Goal: Task Accomplishment & Management: Manage account settings

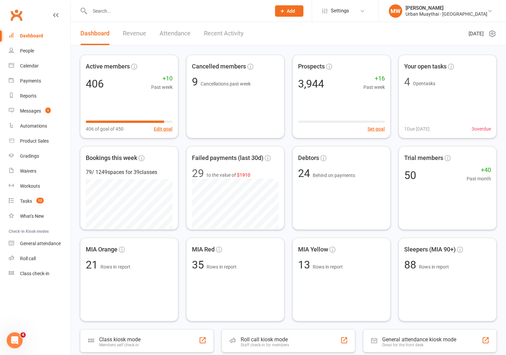
scroll to position [183, 0]
click at [214, 32] on link "Recent Activity" at bounding box center [224, 33] width 40 height 23
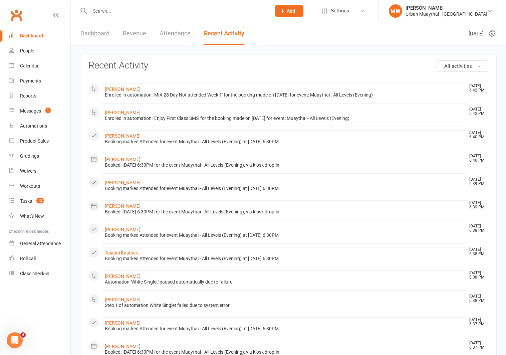
scroll to position [229, 0]
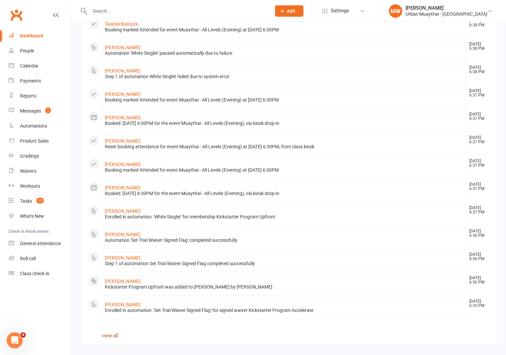
click at [110, 334] on link "view all" at bounding box center [110, 336] width 17 height 6
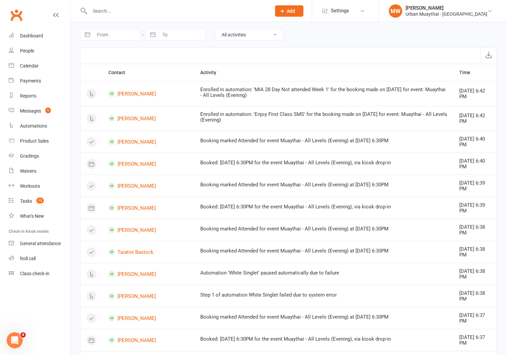
click at [95, 35] on input "From" at bounding box center [117, 34] width 46 height 11
select select "7"
select select "2025"
select select "8"
select select "2025"
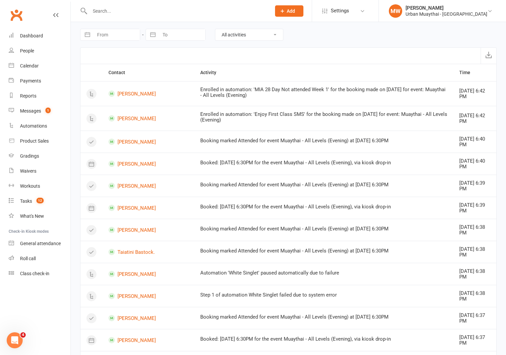
select select "9"
select select "2025"
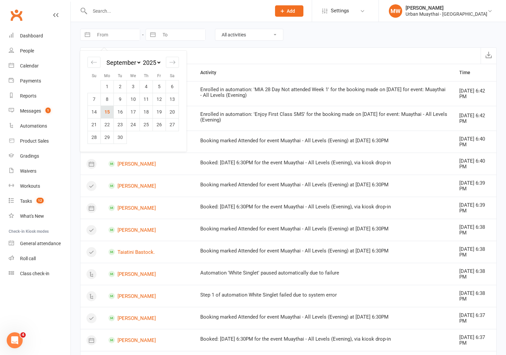
scroll to position [200, 0]
click at [110, 111] on td "15" at bounding box center [107, 112] width 13 height 13
type input "15 Sep 2025"
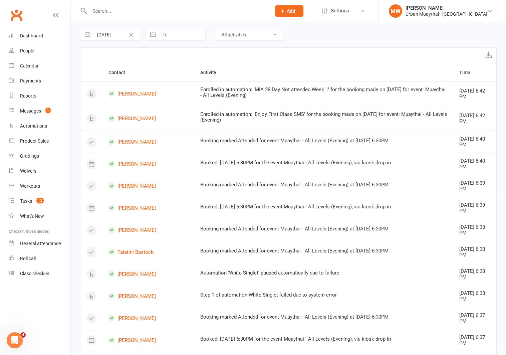
click at [240, 34] on select "All activities Bookings / Attendances Communications Notes Failed SMSes Grading…" at bounding box center [249, 34] width 68 height 11
select select "MembershipLogEntry"
click at [215, 29] on select "All activities Bookings / Attendances Communications Notes Failed SMSes Grading…" at bounding box center [249, 34] width 68 height 11
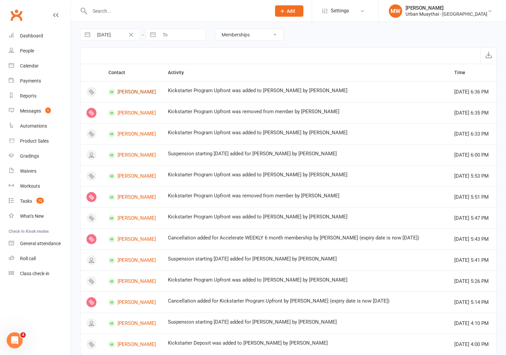
click at [133, 91] on link "Bailey Corapi" at bounding box center [132, 92] width 47 height 6
click at [135, 153] on link "Noemi Lopez" at bounding box center [132, 155] width 47 height 6
click at [134, 175] on link "William Johansson" at bounding box center [132, 176] width 47 height 6
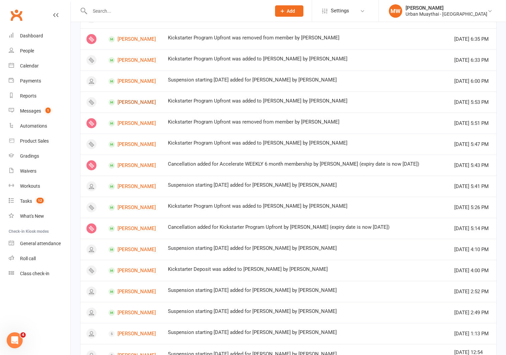
scroll to position [75, 0]
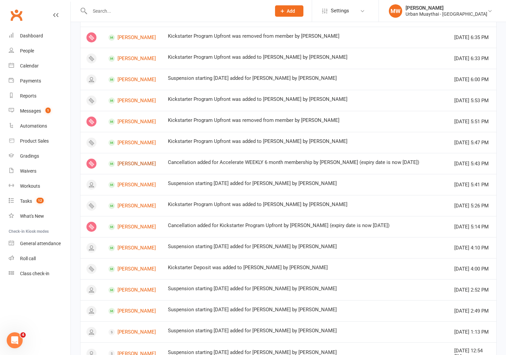
click at [132, 162] on link "Joaquin Gutierrez" at bounding box center [132, 164] width 47 height 6
click at [126, 205] on link "STEVEN REID" at bounding box center [132, 206] width 47 height 6
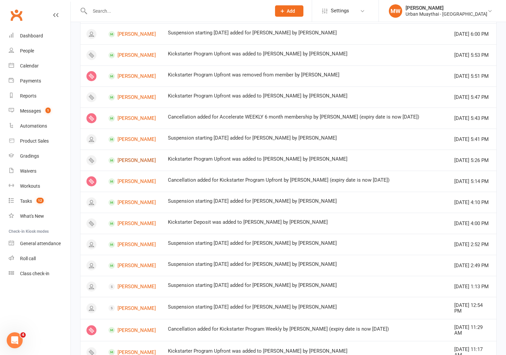
scroll to position [150, 0]
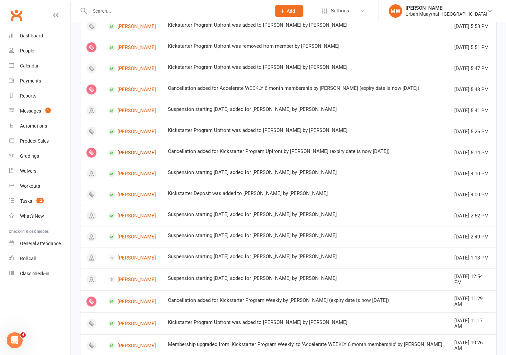
click at [132, 154] on link "Aidan Lawler" at bounding box center [132, 153] width 47 height 6
click at [131, 174] on link "Finn Coyle" at bounding box center [132, 174] width 47 height 6
click at [133, 195] on link "Lara Guerrero" at bounding box center [132, 195] width 47 height 6
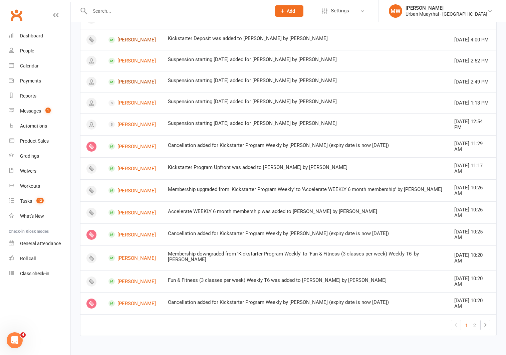
scroll to position [305, 0]
click at [126, 147] on link "Lauren Boyd" at bounding box center [132, 146] width 47 height 6
click at [127, 169] on link "Joel Reaburn" at bounding box center [132, 168] width 47 height 6
click at [126, 190] on link "Bailey Russell" at bounding box center [132, 190] width 47 height 6
click at [128, 257] on link "Kobie Trotman" at bounding box center [132, 258] width 47 height 6
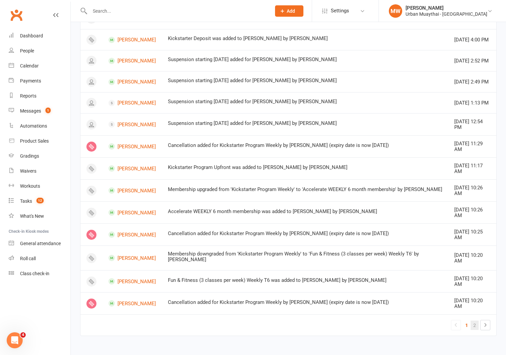
click at [477, 325] on link "2" at bounding box center [475, 325] width 8 height 9
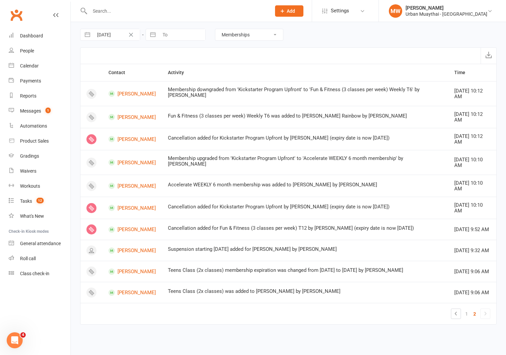
scroll to position [0, 0]
click at [142, 93] on link "Ashlie Rainbow" at bounding box center [132, 94] width 47 height 6
click at [141, 183] on link "[PERSON_NAME]" at bounding box center [132, 186] width 47 height 6
click at [137, 226] on link "Maya Wade" at bounding box center [132, 229] width 47 height 6
click at [105, 12] on input "text" at bounding box center [177, 10] width 179 height 9
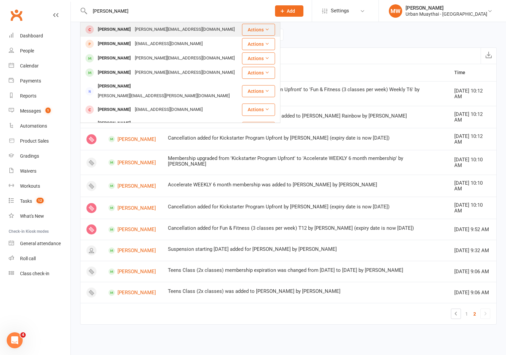
type input "melissa walsh"
click at [112, 27] on div "[PERSON_NAME]" at bounding box center [114, 30] width 37 height 10
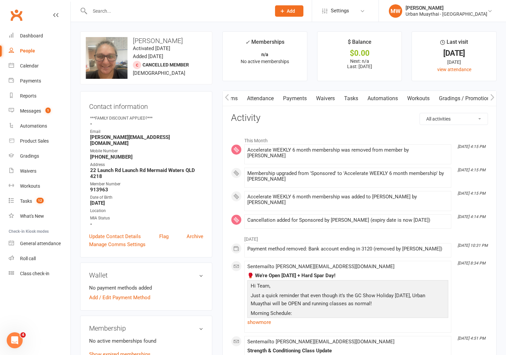
scroll to position [0, 54]
click at [388, 99] on link "Automations" at bounding box center [387, 98] width 40 height 15
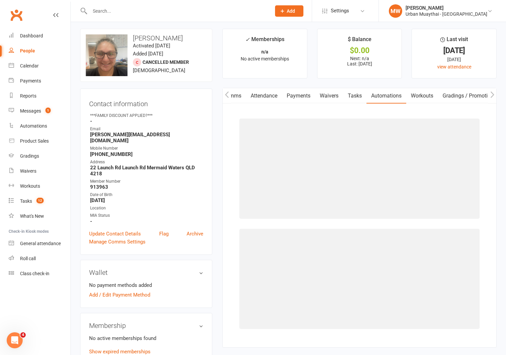
scroll to position [5, 0]
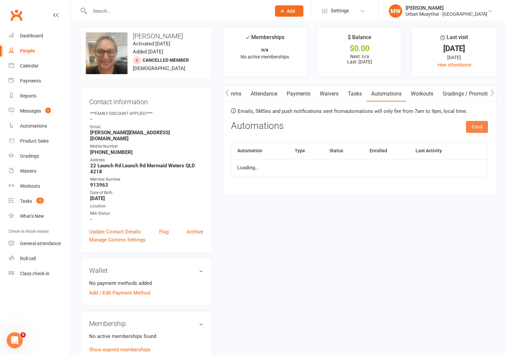
click at [476, 126] on button "Enrol" at bounding box center [477, 127] width 22 height 12
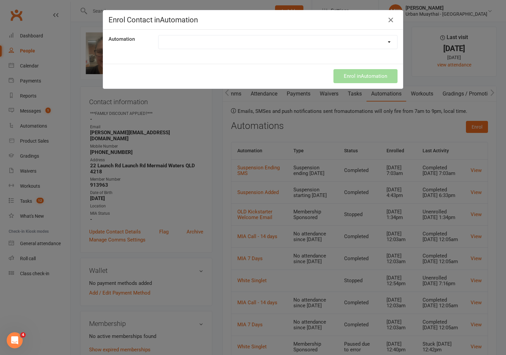
click at [208, 42] on select "10 Class Pass (1 Session left SMS) 12 Days Of Xmas 12 Month Agreement Expiring …" at bounding box center [278, 41] width 239 height 13
select select "9277"
click at [159, 35] on select "10 Class Pass (1 Session left SMS) 12 Days Of Xmas 12 Month Agreement Expiring …" at bounding box center [278, 41] width 239 height 13
click at [351, 73] on button "Enrol in Automation" at bounding box center [366, 76] width 64 height 14
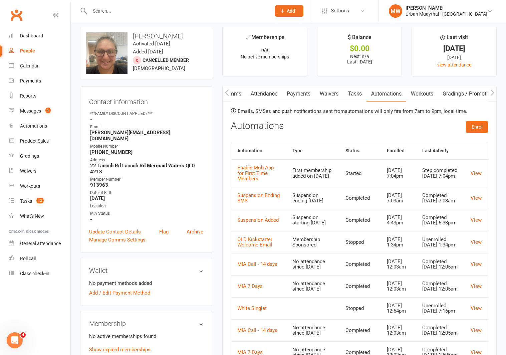
click at [109, 10] on input "text" at bounding box center [177, 10] width 179 height 9
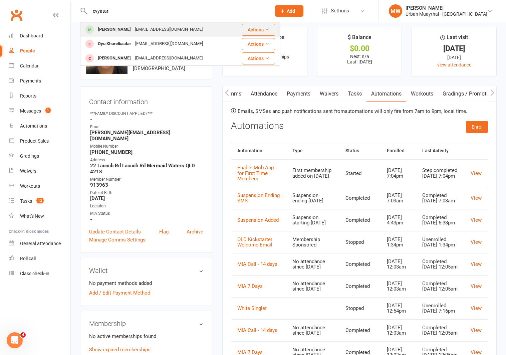
type input "evyatar"
click at [109, 31] on div "Evyatar Frenkel" at bounding box center [114, 30] width 37 height 10
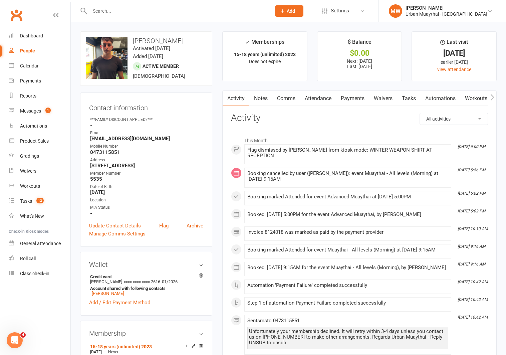
scroll to position [200, 0]
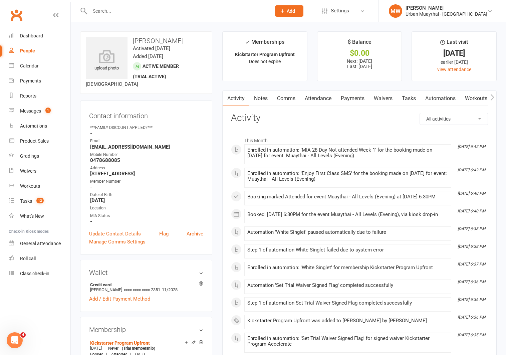
click at [268, 99] on link "Notes" at bounding box center [261, 98] width 23 height 15
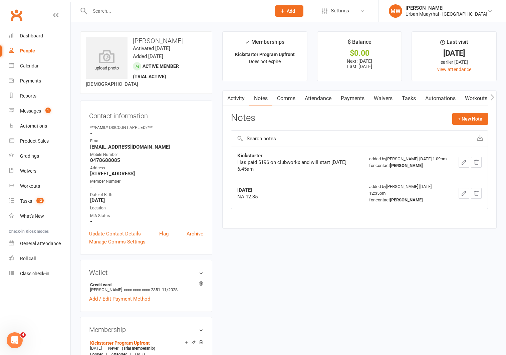
click at [350, 99] on link "Payments" at bounding box center [352, 98] width 33 height 15
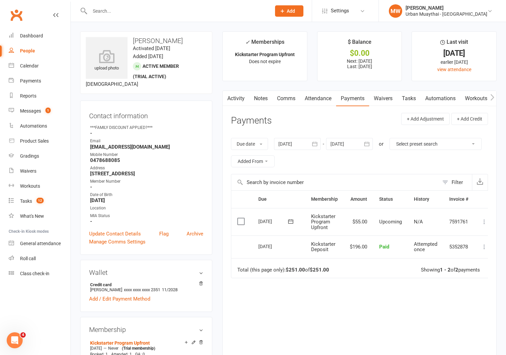
click at [289, 220] on icon at bounding box center [291, 221] width 7 height 7
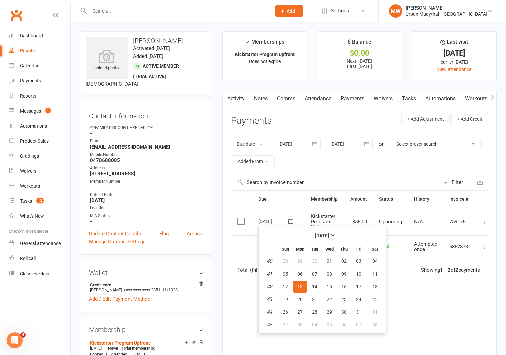
click at [295, 208] on td "13 Oct 2025 2025-10-13" at bounding box center [279, 222] width 53 height 28
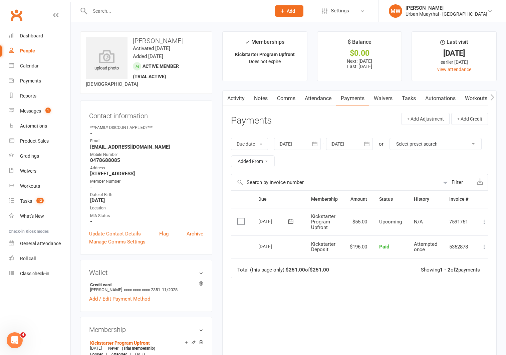
click at [385, 98] on link "Waivers" at bounding box center [383, 98] width 28 height 15
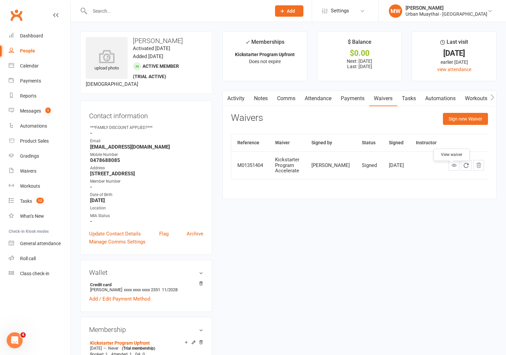
click at [452, 168] on icon at bounding box center [454, 165] width 5 height 5
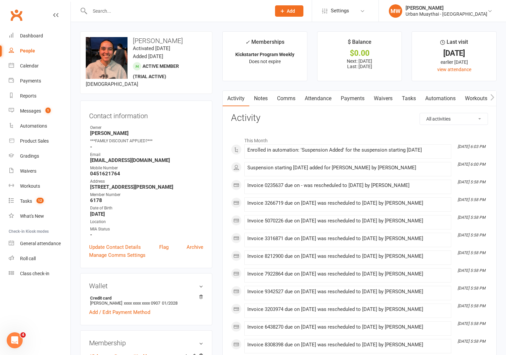
click at [260, 100] on link "Notes" at bounding box center [261, 98] width 23 height 15
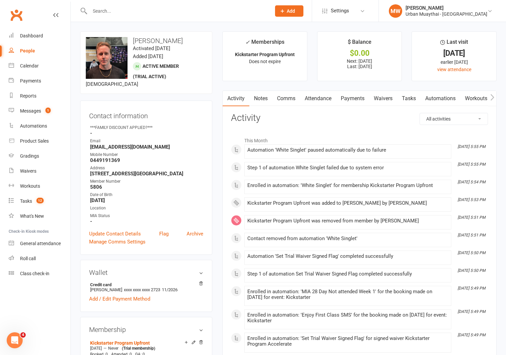
click at [262, 99] on link "Notes" at bounding box center [261, 98] width 23 height 15
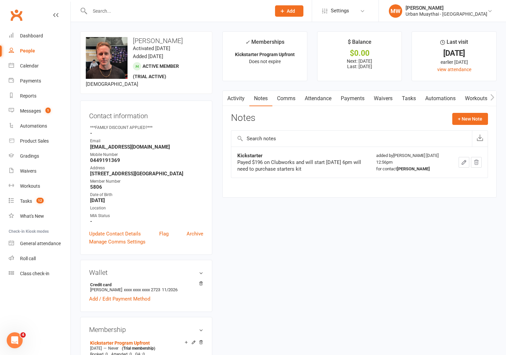
click at [317, 98] on link "Attendance" at bounding box center [318, 98] width 36 height 15
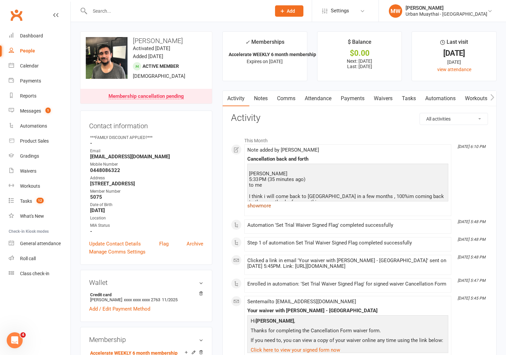
click at [263, 206] on link "show more" at bounding box center [348, 205] width 201 height 9
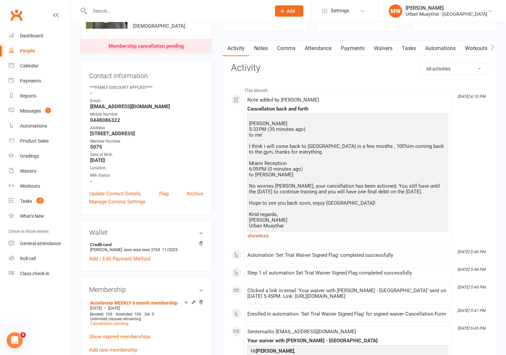
scroll to position [55, 0]
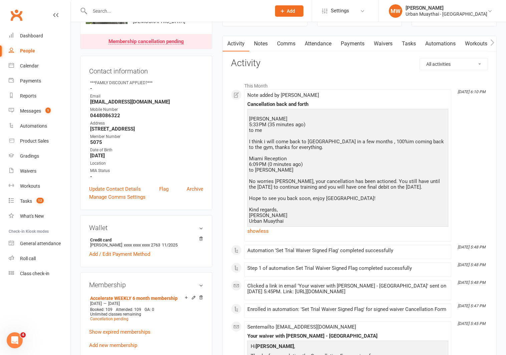
click at [345, 43] on link "Payments" at bounding box center [352, 43] width 33 height 15
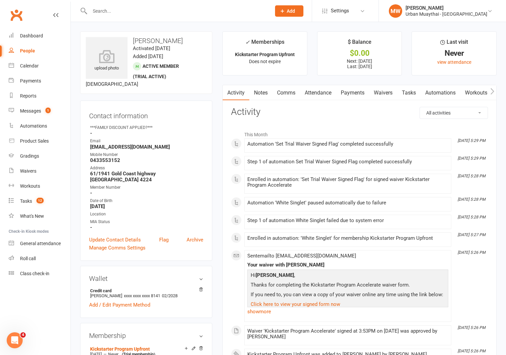
click at [259, 92] on link "Notes" at bounding box center [261, 92] width 23 height 15
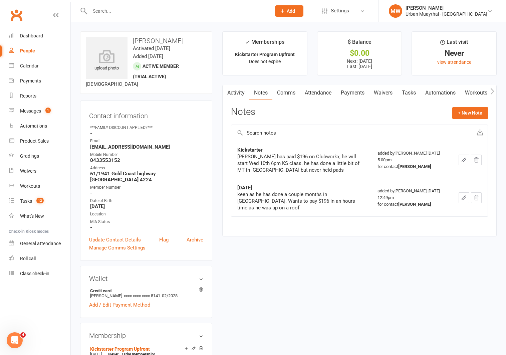
click at [324, 94] on link "Attendance" at bounding box center [318, 92] width 36 height 15
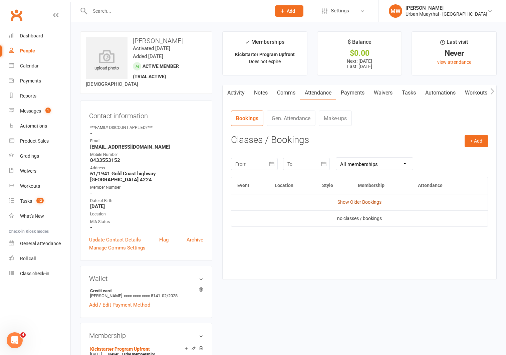
click at [344, 202] on link "Show Older Bookings" at bounding box center [360, 201] width 44 height 5
click at [240, 92] on link "Activity" at bounding box center [236, 92] width 27 height 15
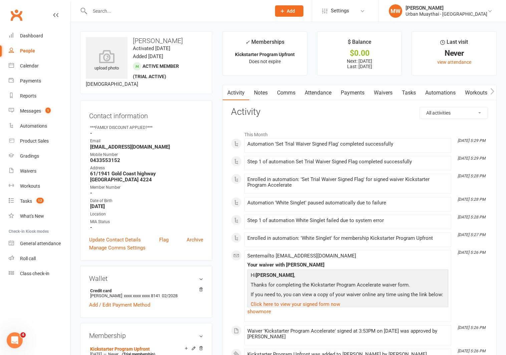
click at [351, 93] on link "Payments" at bounding box center [352, 92] width 33 height 15
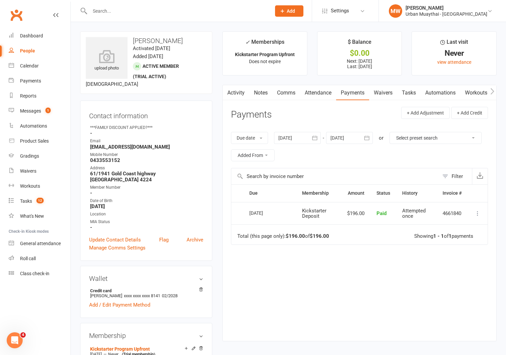
click at [350, 140] on div at bounding box center [349, 138] width 47 height 12
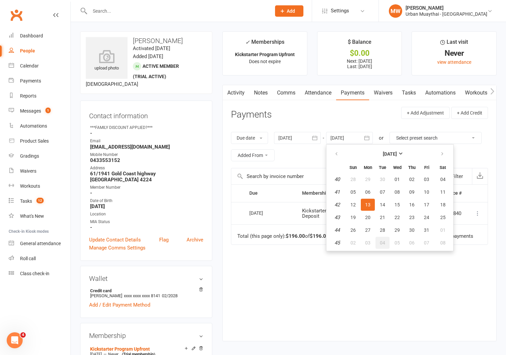
click at [380, 247] on button "04" at bounding box center [383, 243] width 14 height 12
type input "04 Nov 2025"
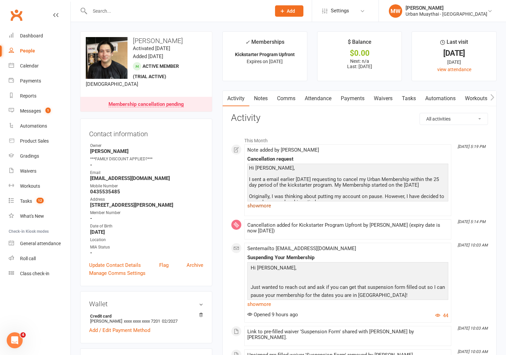
click at [260, 205] on link "show more" at bounding box center [348, 205] width 201 height 9
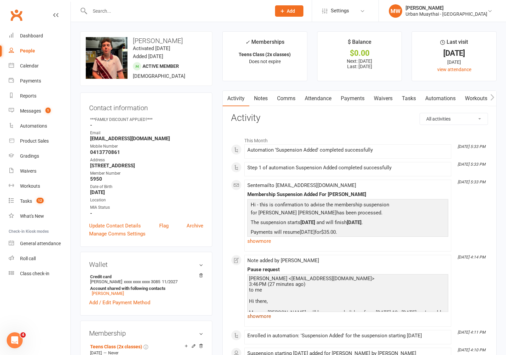
click at [268, 317] on link "show more" at bounding box center [348, 316] width 201 height 9
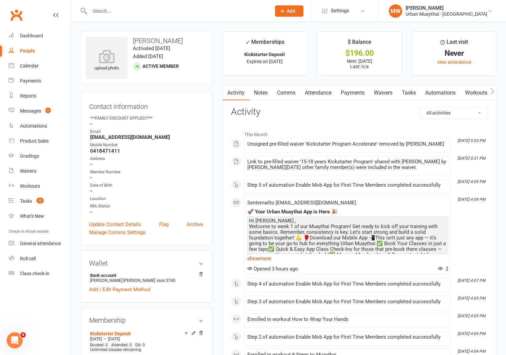
click at [268, 259] on link "show more" at bounding box center [348, 258] width 201 height 9
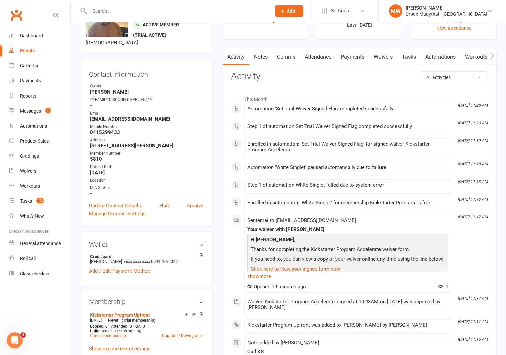
scroll to position [37, 0]
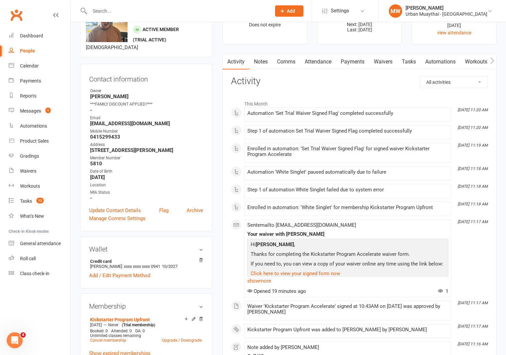
click at [350, 61] on link "Payments" at bounding box center [352, 61] width 33 height 15
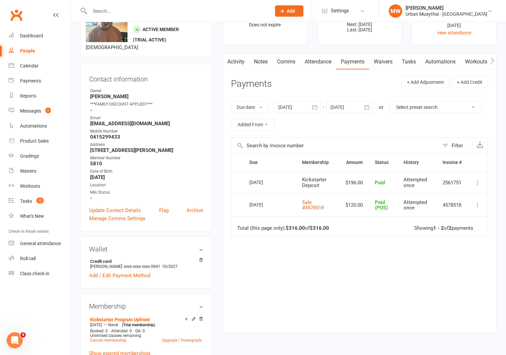
click at [343, 107] on div at bounding box center [349, 107] width 47 height 12
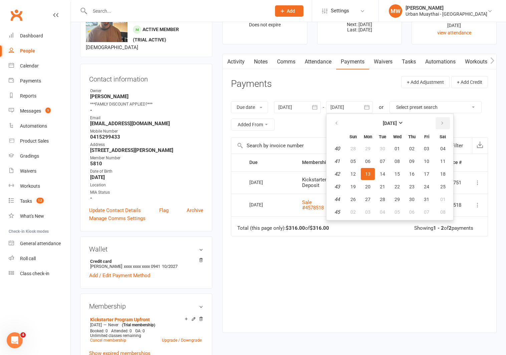
click at [447, 123] on button "button" at bounding box center [443, 123] width 14 height 12
click at [399, 211] on span "03" at bounding box center [397, 211] width 5 height 5
type input "03 Dec 2025"
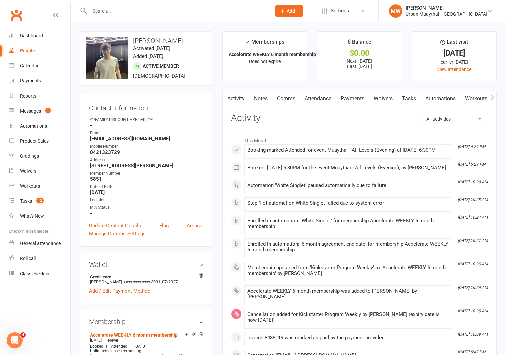
click at [257, 98] on link "Notes" at bounding box center [261, 98] width 23 height 15
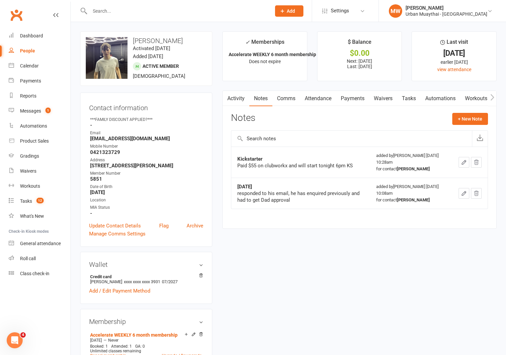
click at [354, 98] on link "Payments" at bounding box center [352, 98] width 33 height 15
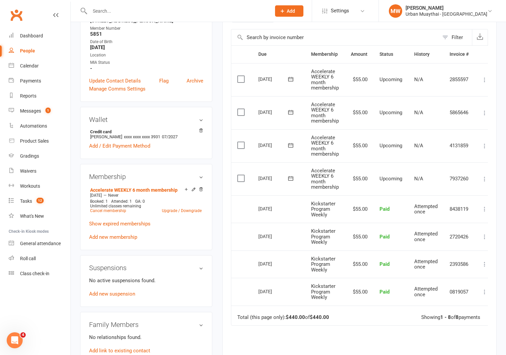
scroll to position [148, 0]
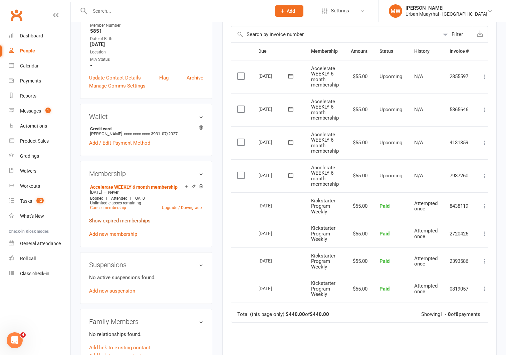
click at [130, 219] on link "Show expired memberships" at bounding box center [119, 221] width 61 height 6
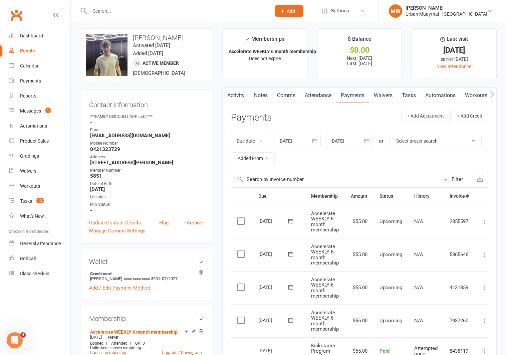
scroll to position [0, 0]
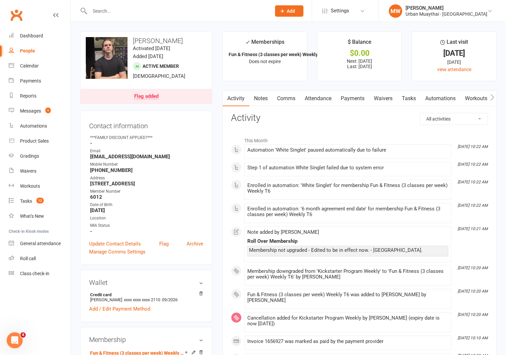
click at [354, 98] on link "Payments" at bounding box center [352, 98] width 33 height 15
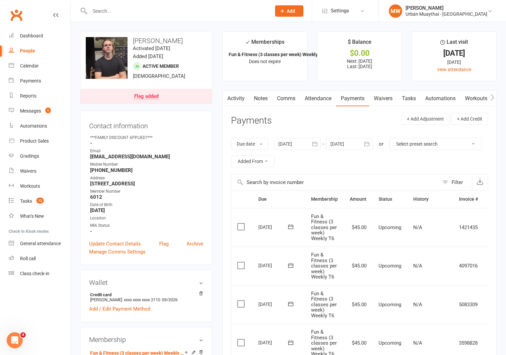
click at [261, 95] on link "Notes" at bounding box center [261, 98] width 23 height 15
